Goal: Information Seeking & Learning: Learn about a topic

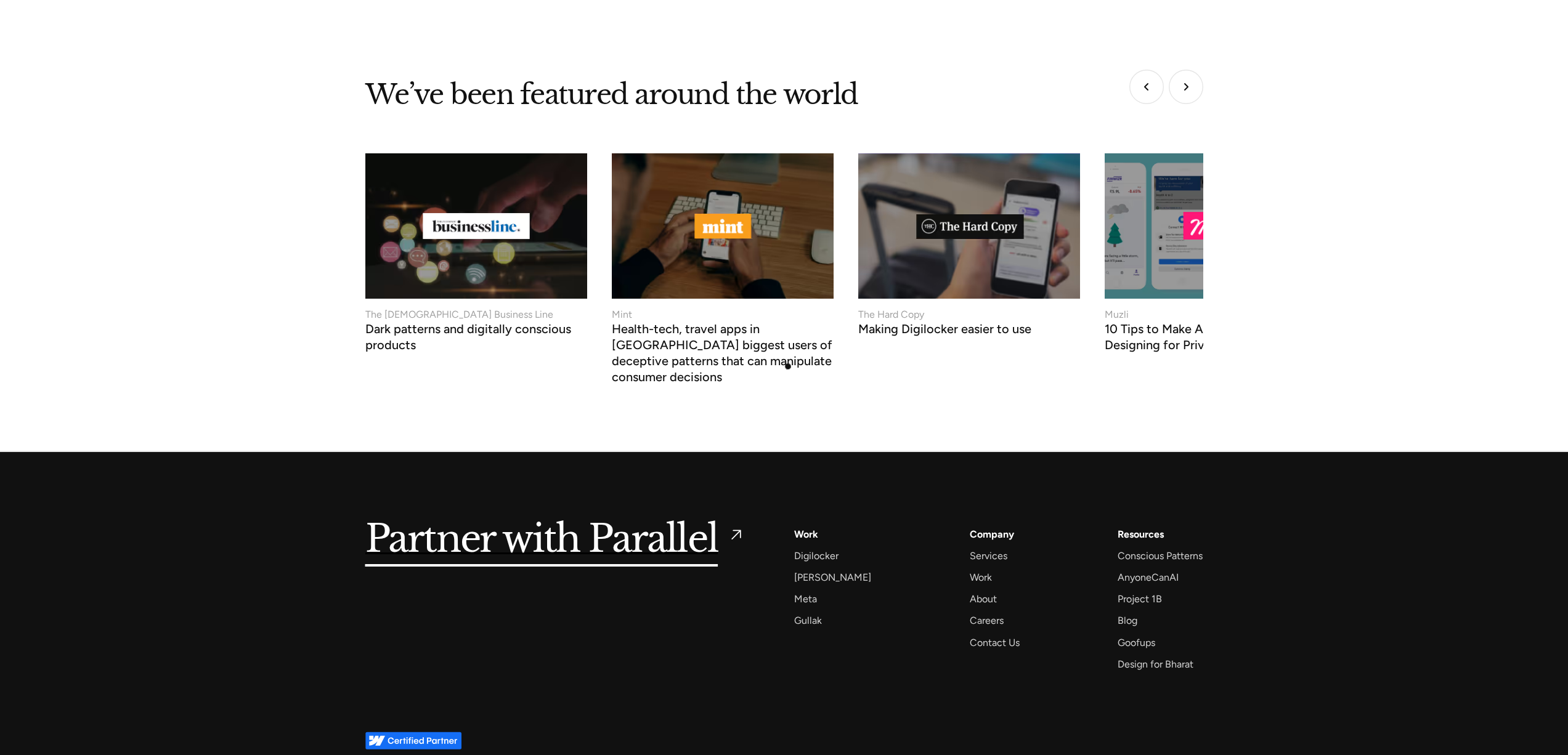
scroll to position [5054, 0]
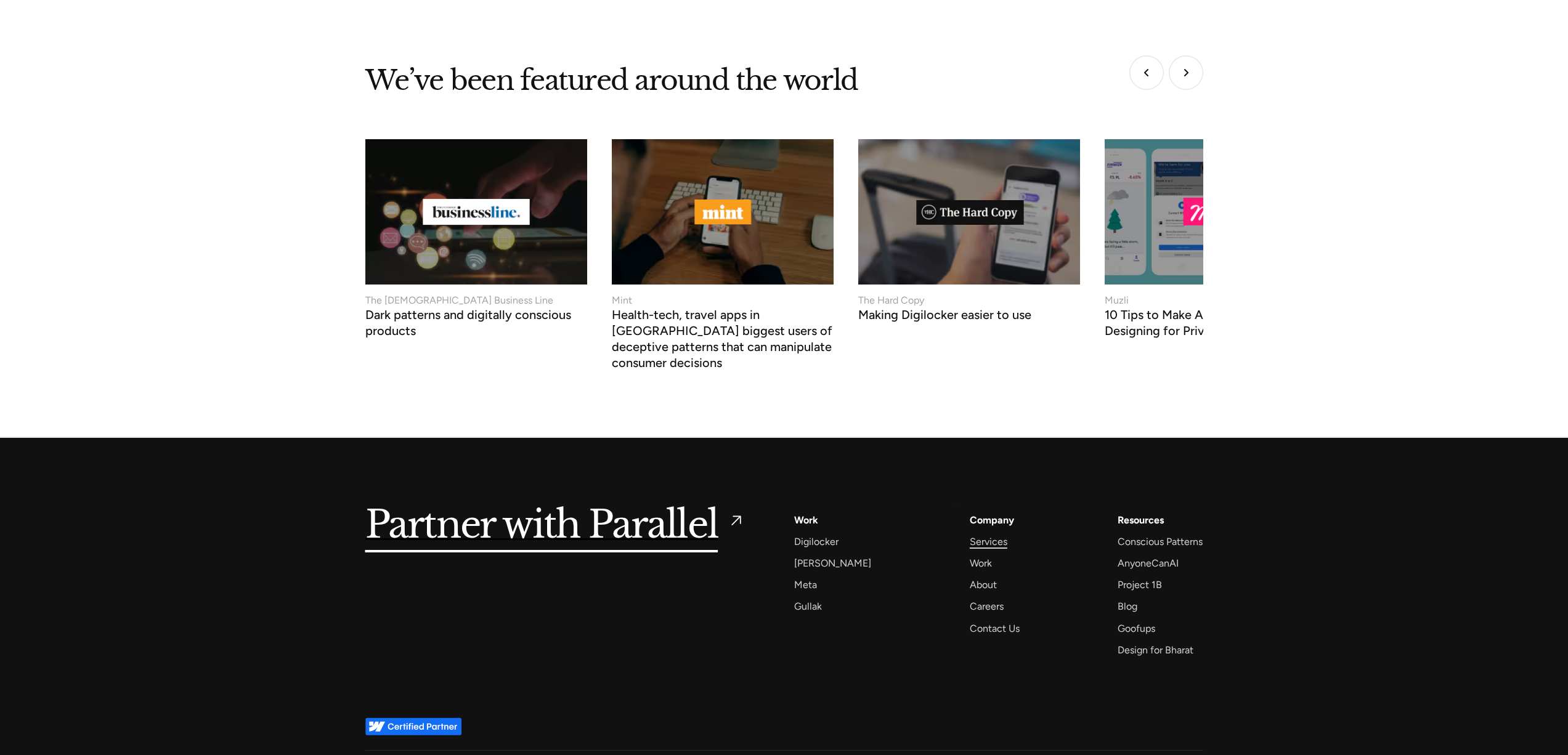
click at [970, 534] on div "Services" at bounding box center [989, 542] width 37 height 16
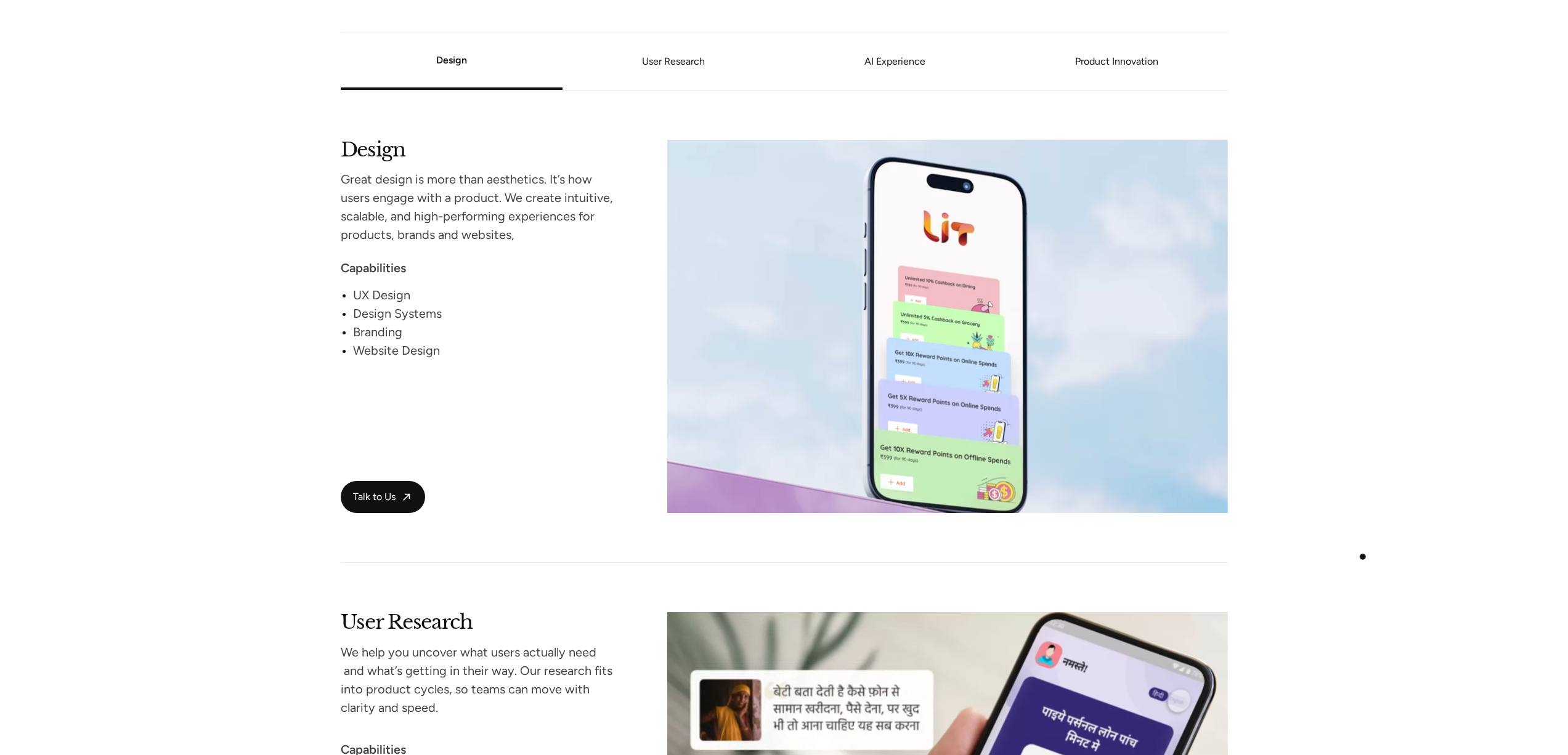
scroll to position [945, 0]
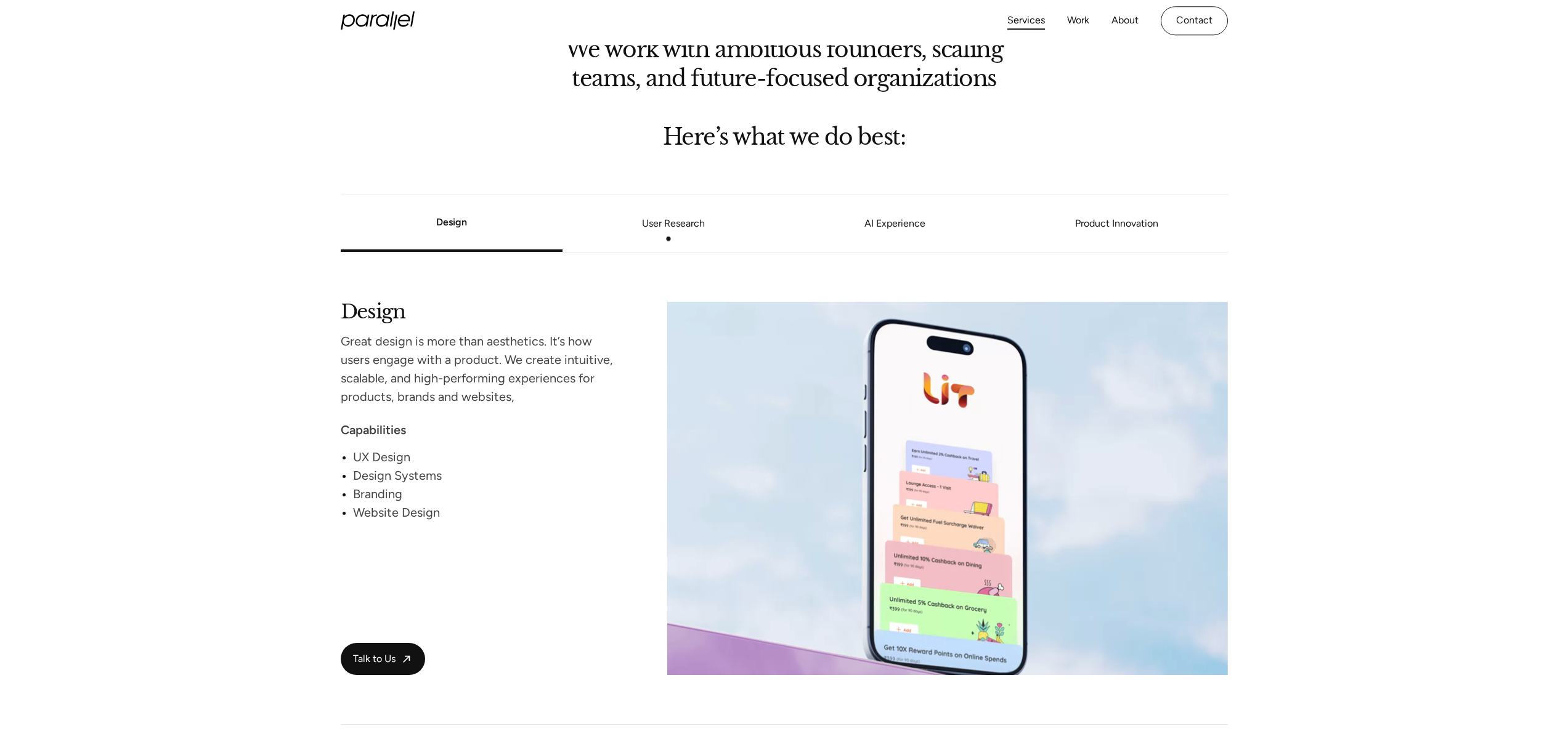
click at [644, 227] on link "User Research" at bounding box center [673, 223] width 222 height 7
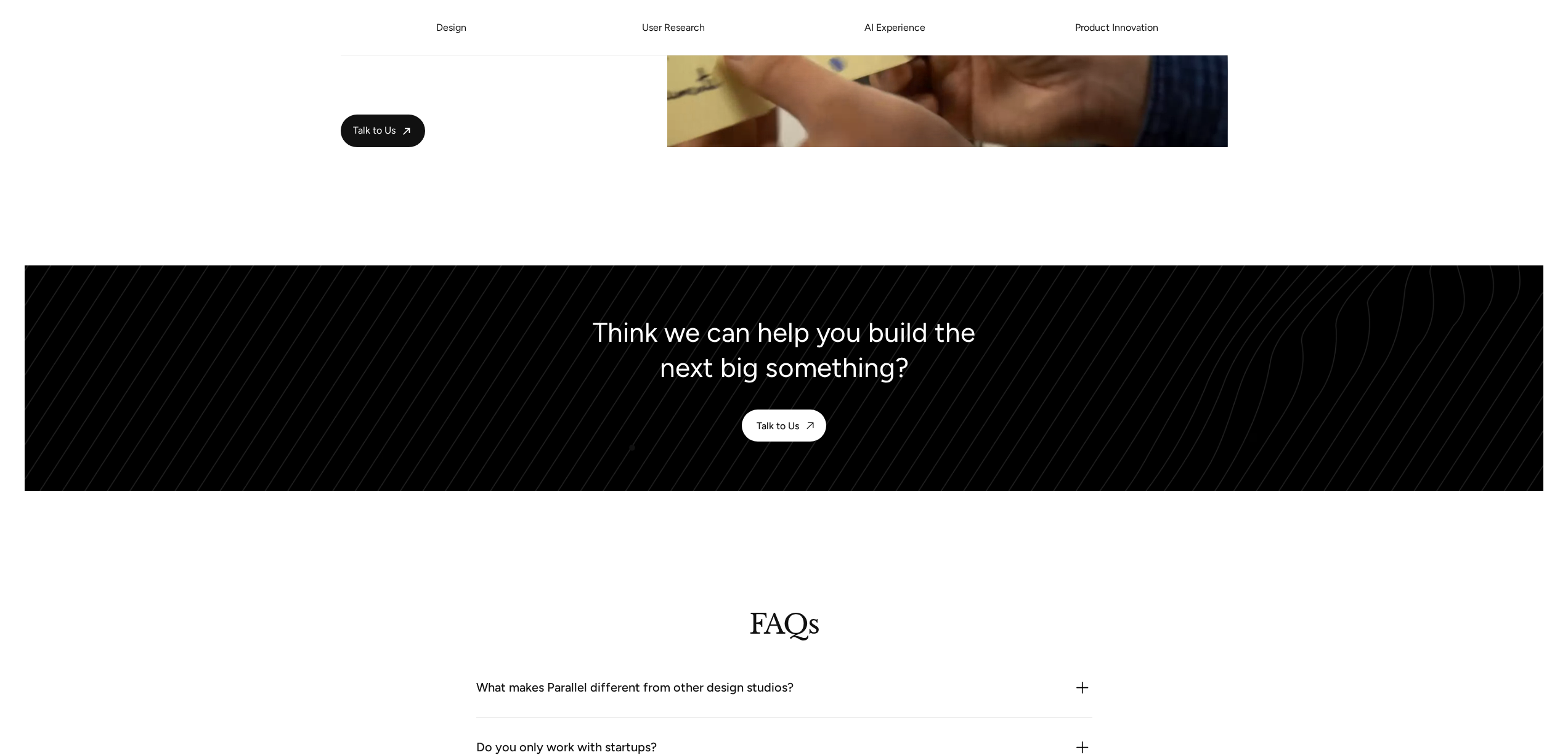
scroll to position [3238, 0]
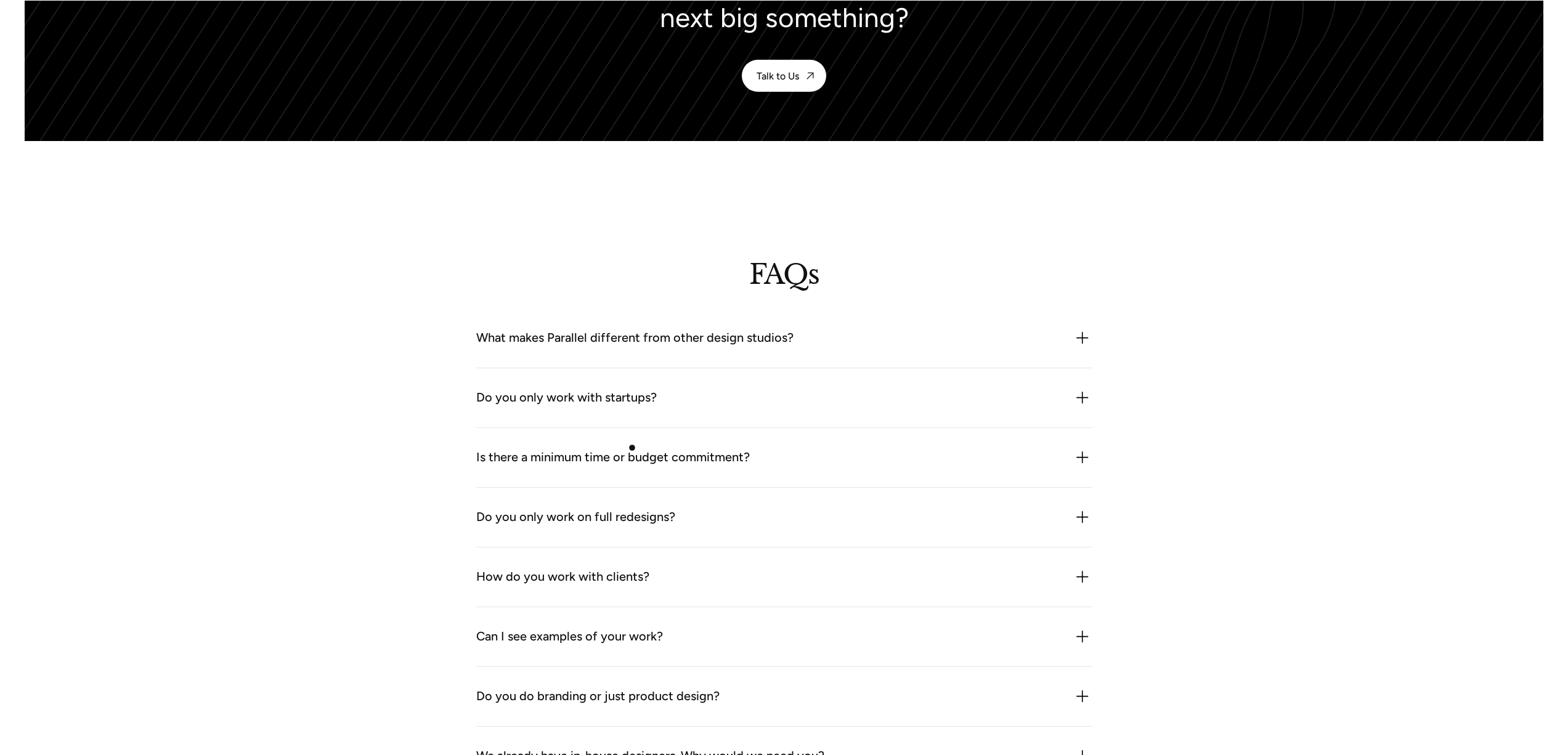
click at [632, 448] on div "Is there a minimum time or budget commitment?" at bounding box center [613, 458] width 274 height 20
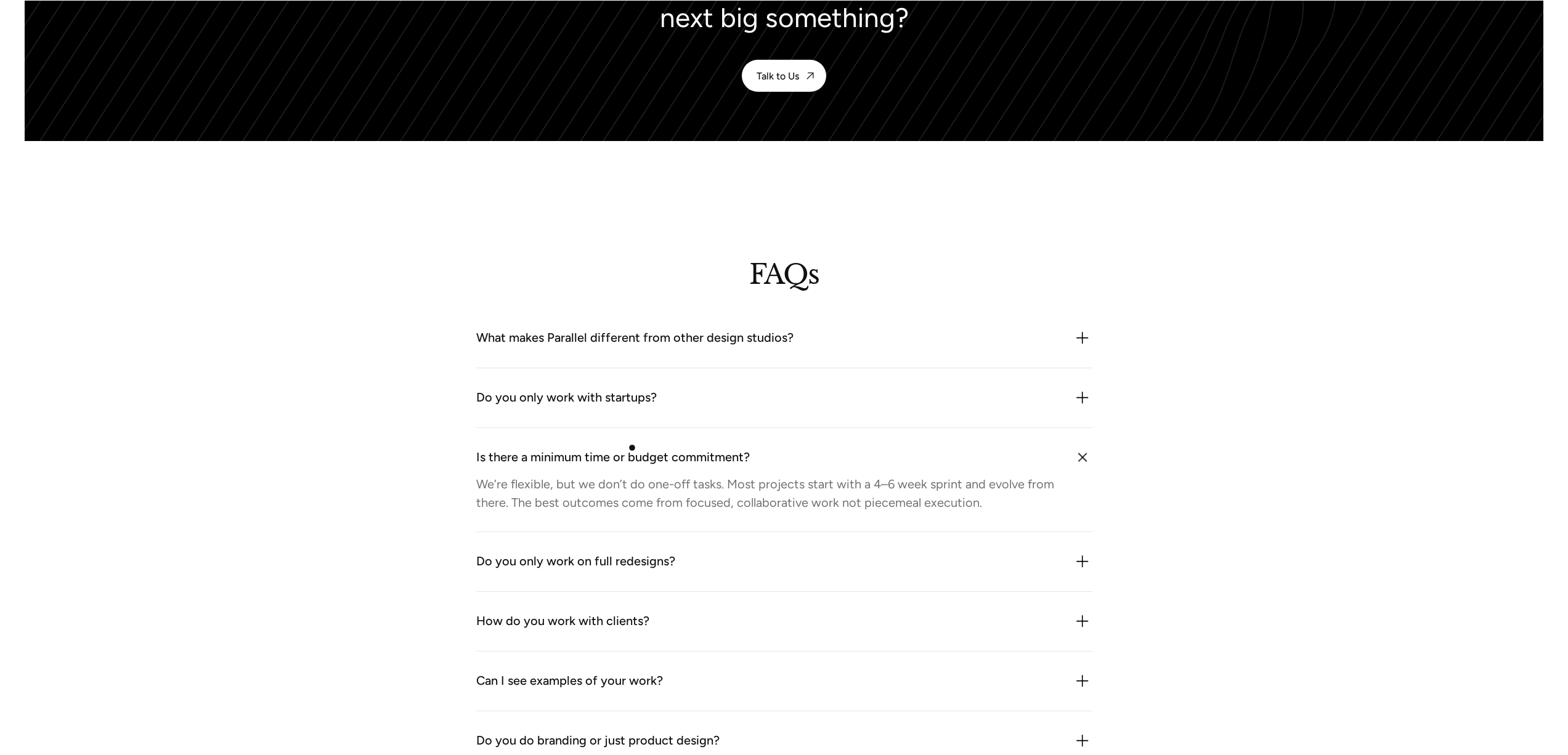
click at [632, 448] on div "Is there a minimum time or budget commitment?" at bounding box center [613, 458] width 274 height 20
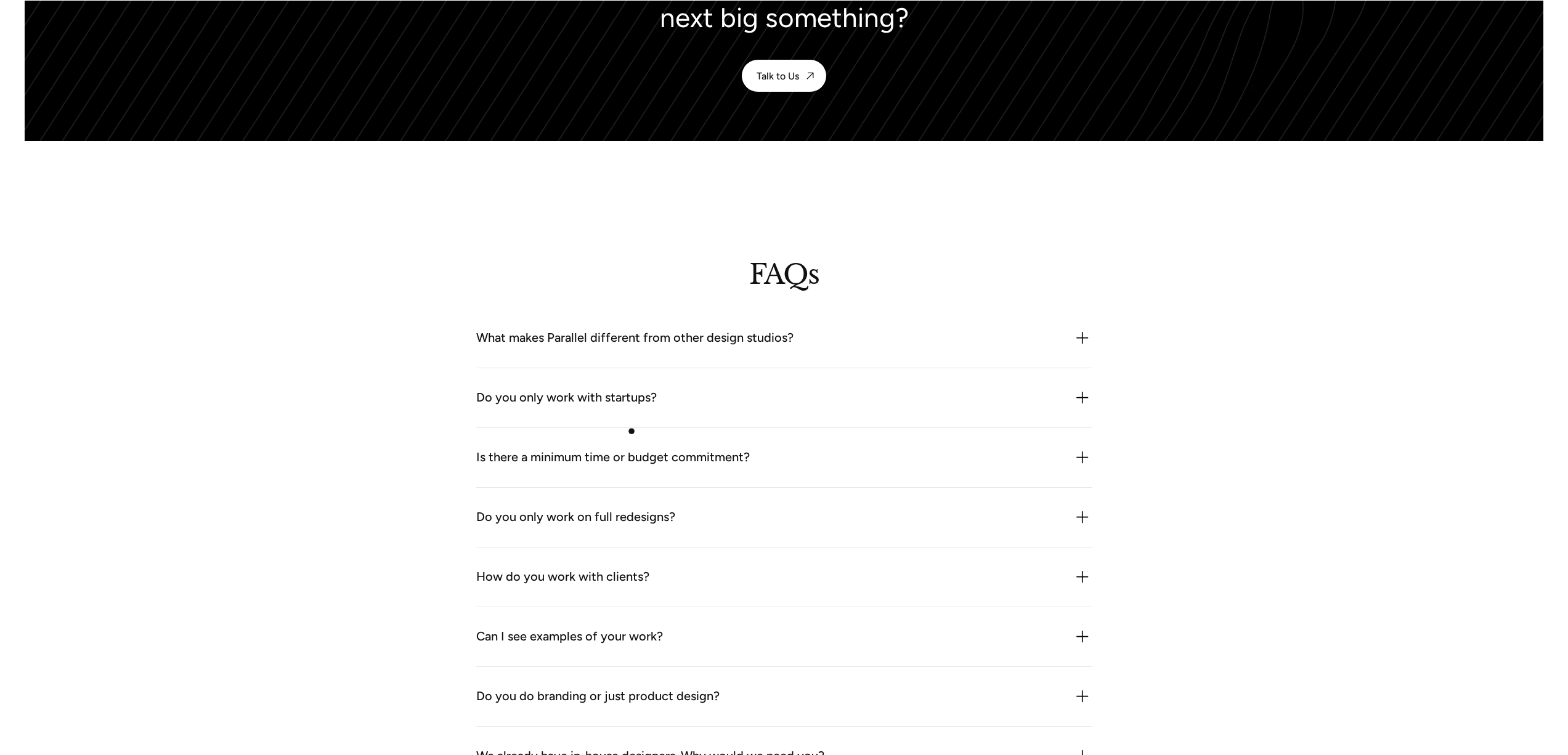
click at [632, 431] on div "Is there a minimum time or budget commitment? We’re flexible, but we don’t do o…" at bounding box center [784, 458] width 616 height 59
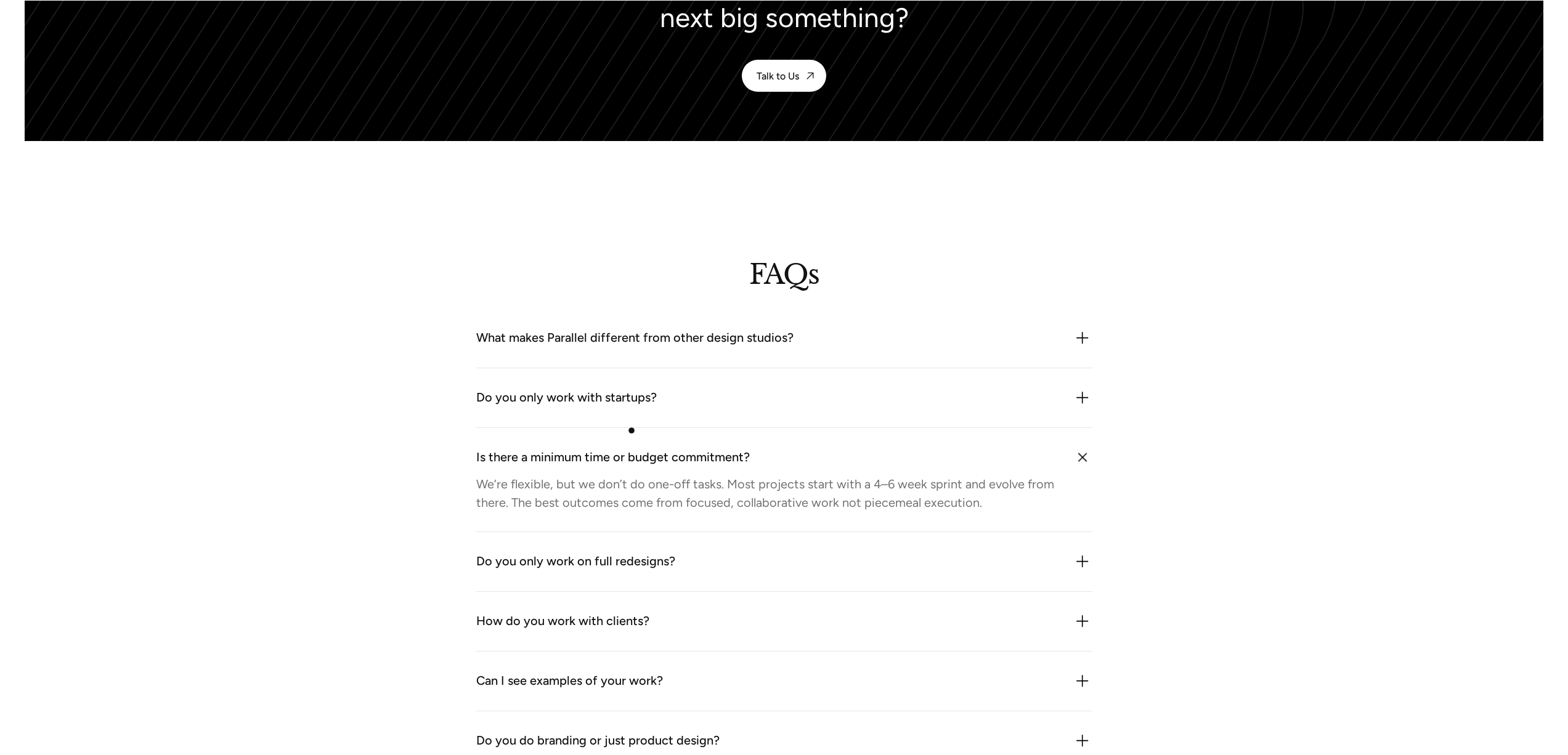
click at [632, 431] on div "Is there a minimum time or budget commitment? We’re flexible, but we don’t do o…" at bounding box center [784, 480] width 616 height 104
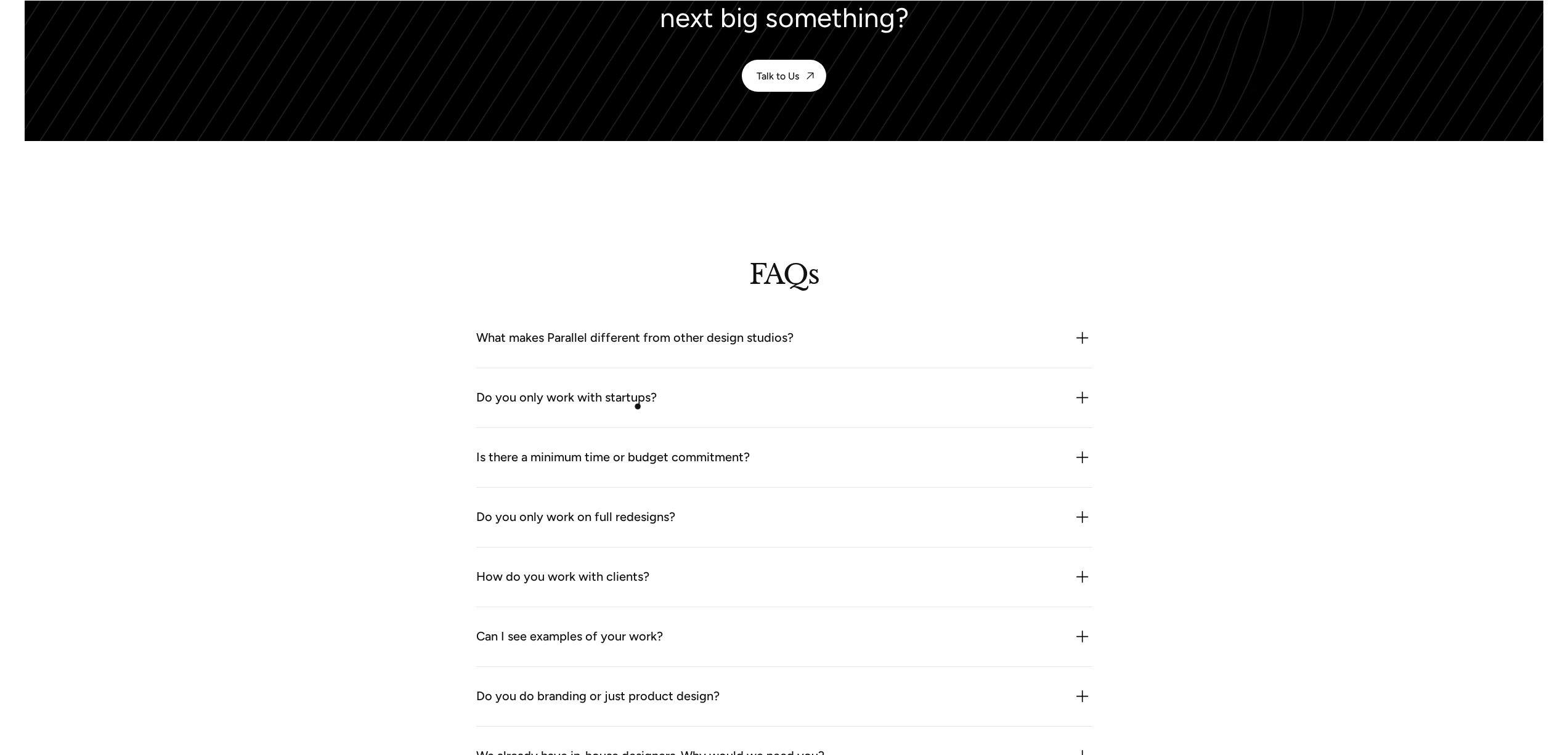
click at [638, 405] on div "Do you only work with startups?" at bounding box center [567, 398] width 181 height 20
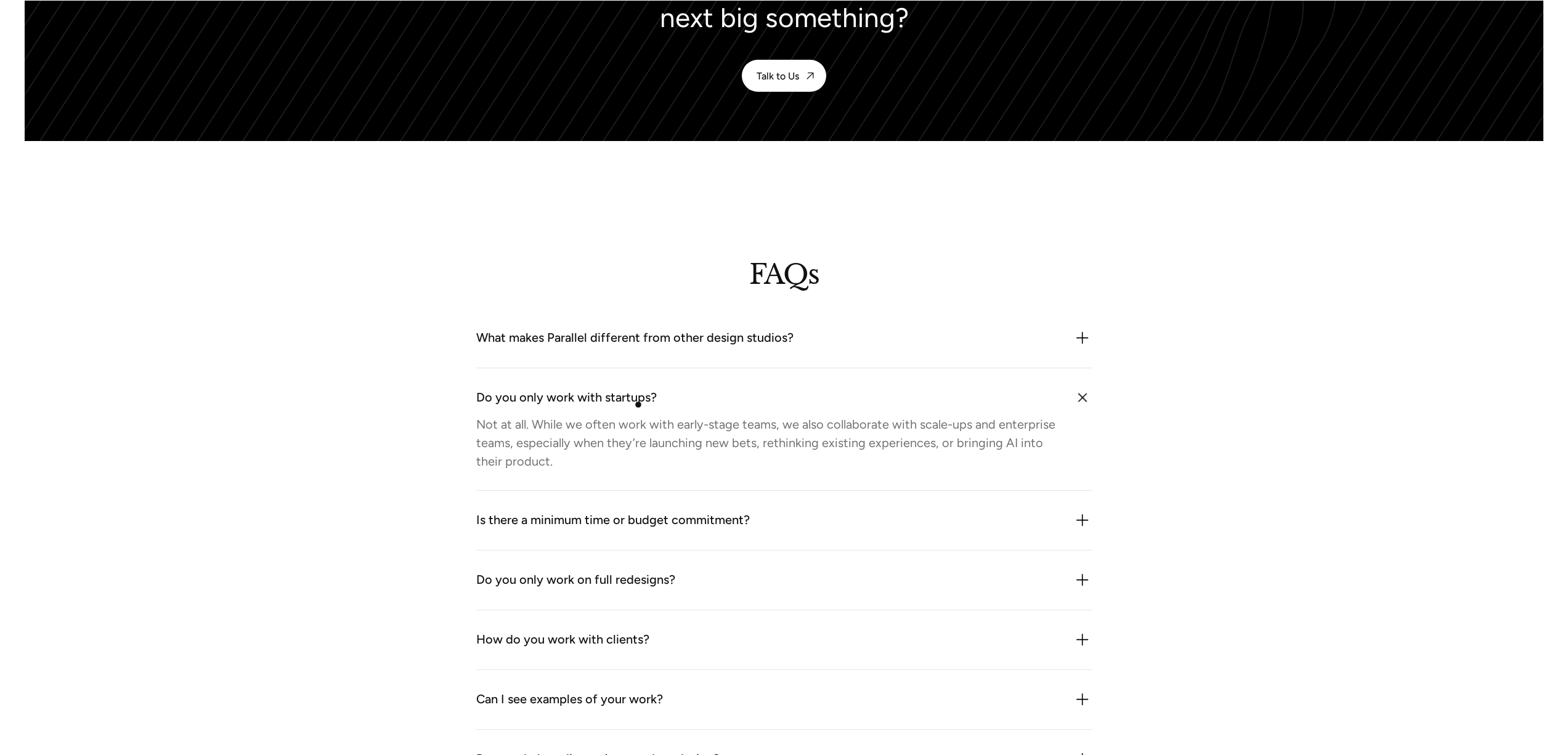
click at [638, 405] on div "Do you only work with startups?" at bounding box center [567, 398] width 181 height 20
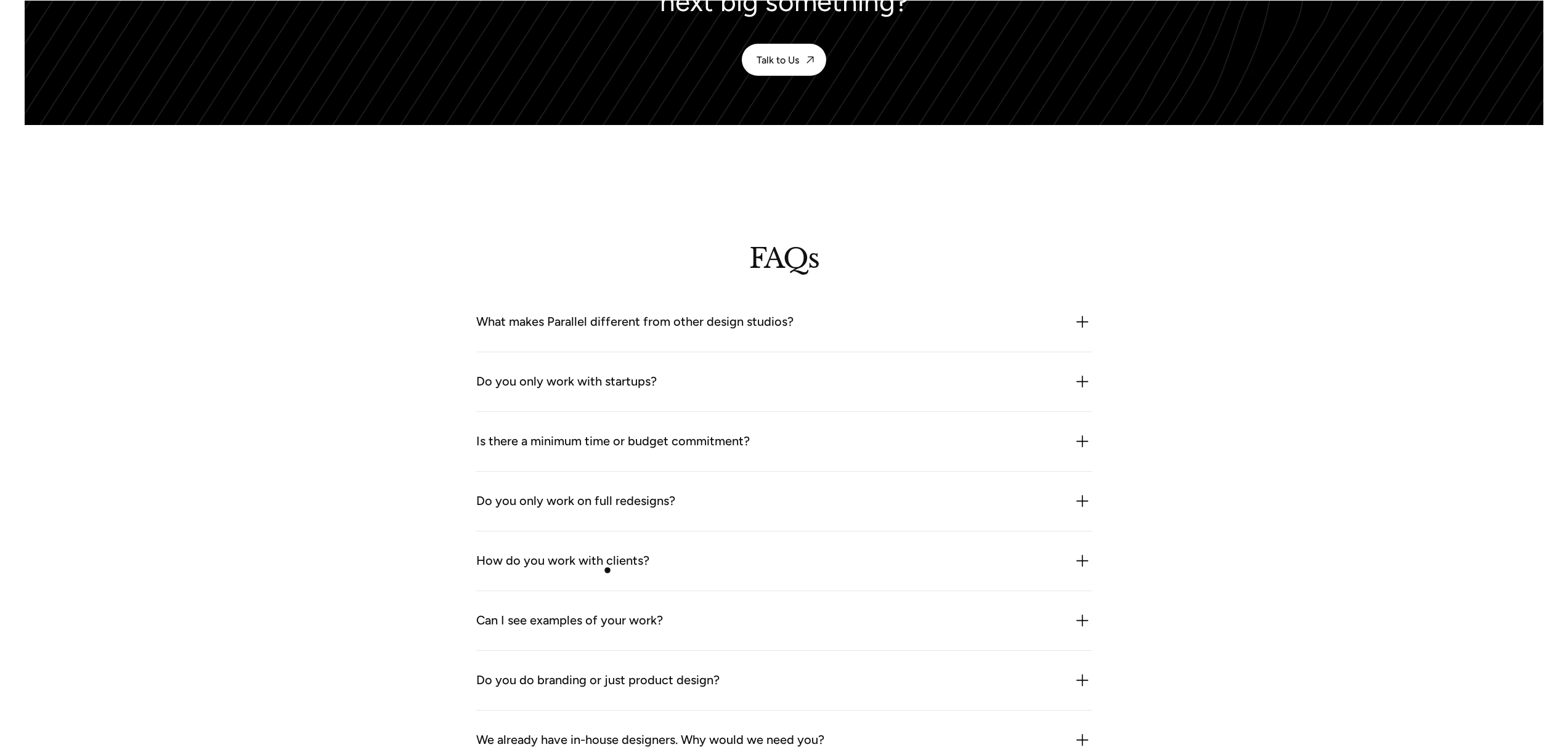
scroll to position [3304, 0]
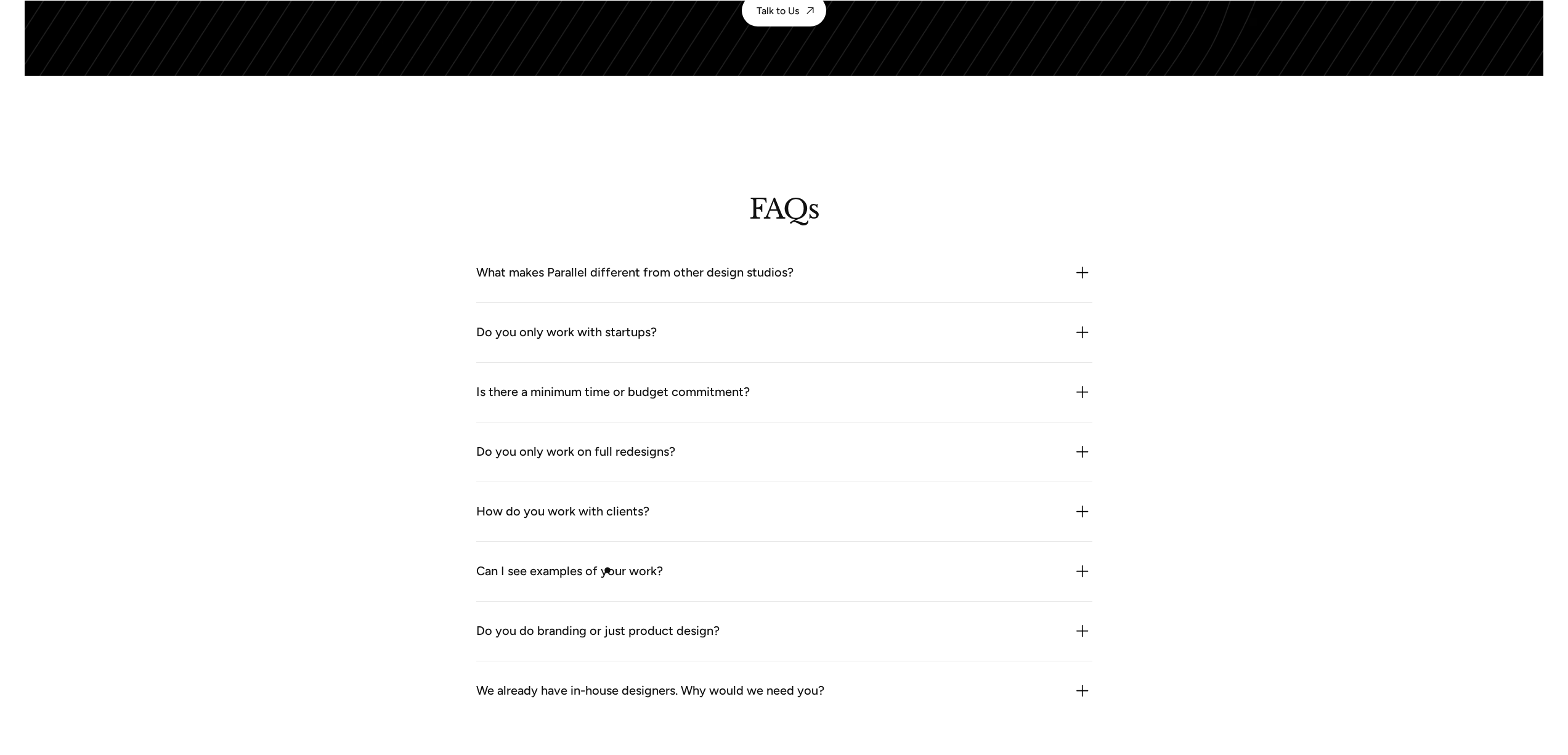
click at [607, 570] on div "Can I see examples of your work?" at bounding box center [569, 572] width 187 height 20
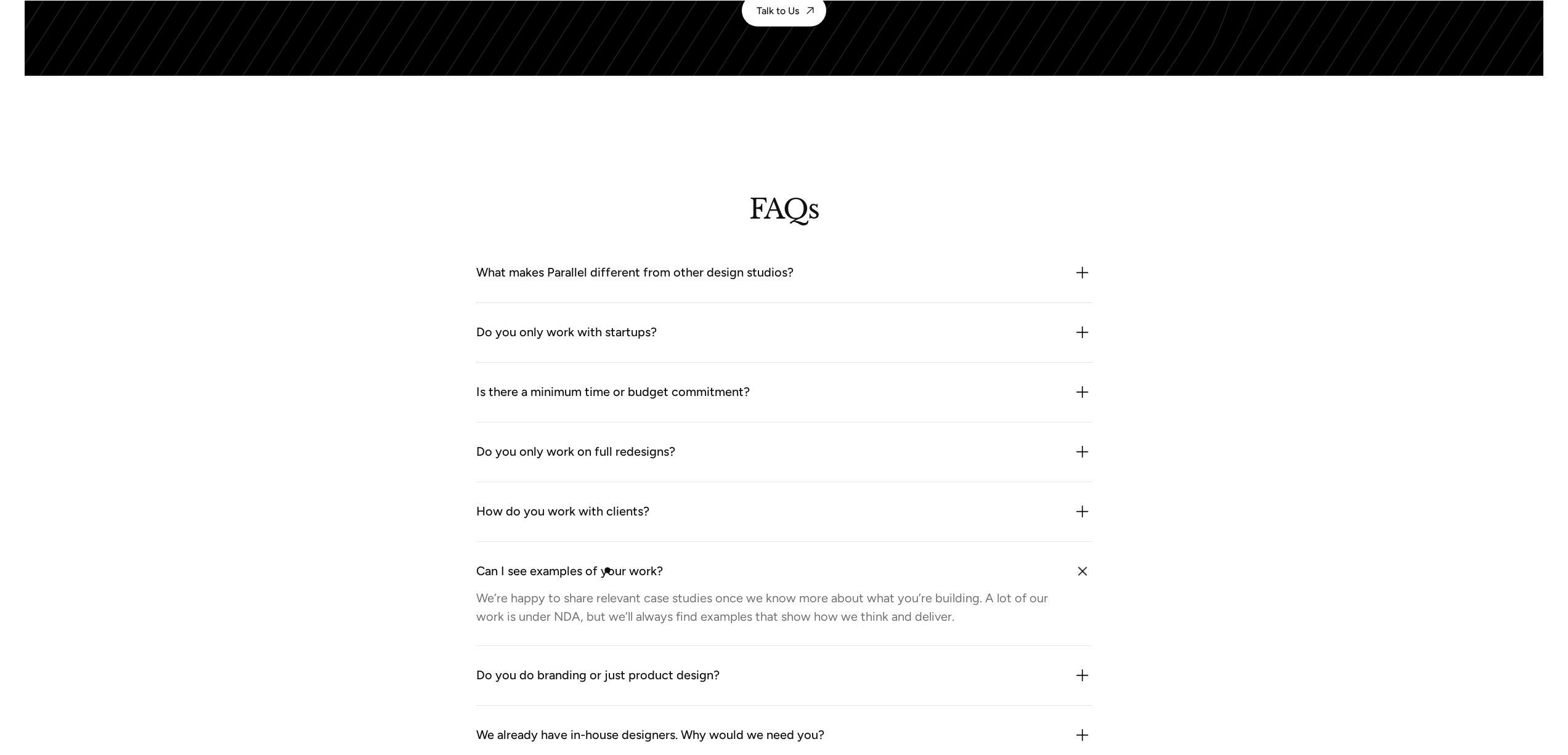
click at [607, 570] on div "Can I see examples of your work?" at bounding box center [569, 572] width 187 height 20
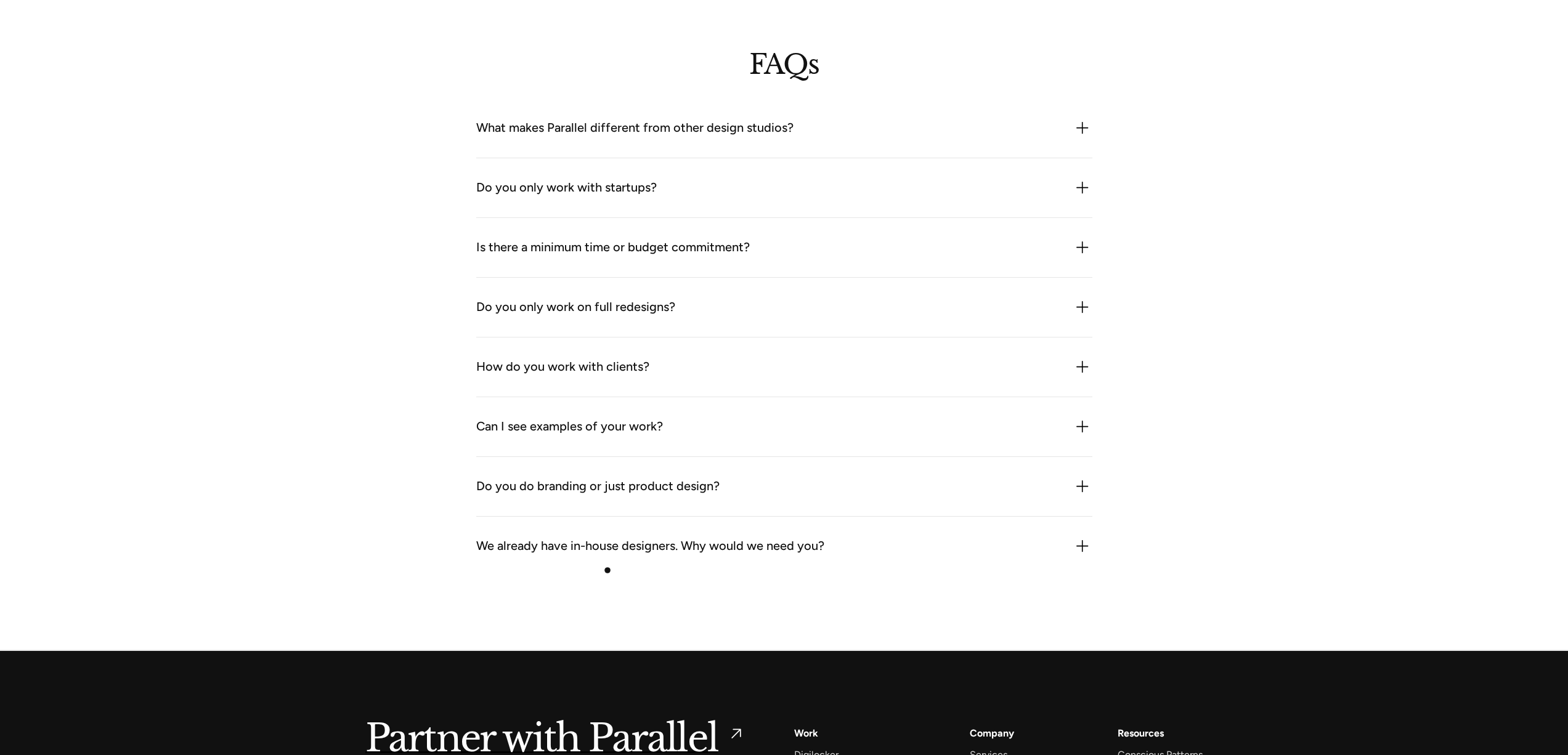
scroll to position [3586, 0]
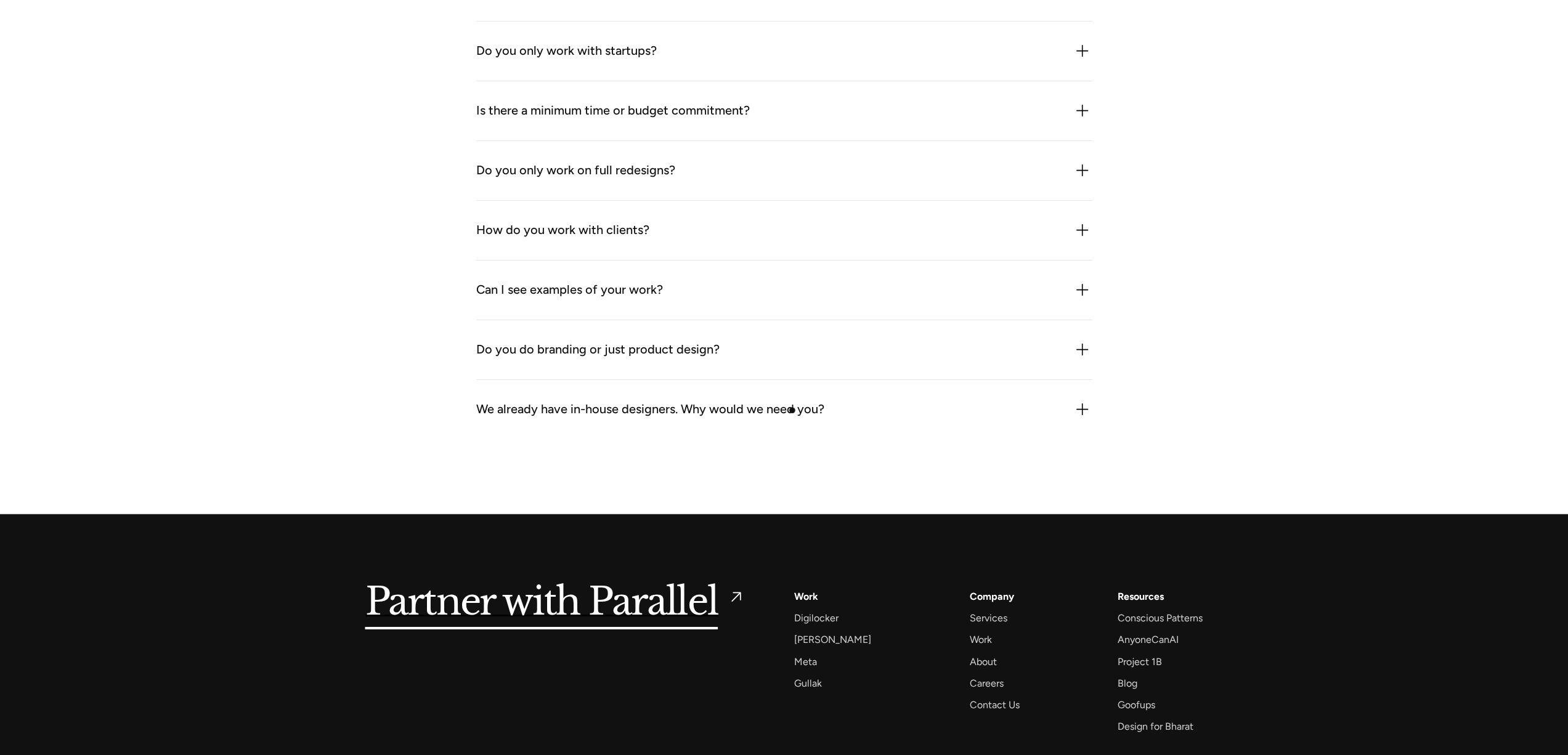
click at [794, 409] on div "We already have in-house designers. Why would we need you?" at bounding box center [650, 410] width 348 height 20
